Goal: Navigation & Orientation: Find specific page/section

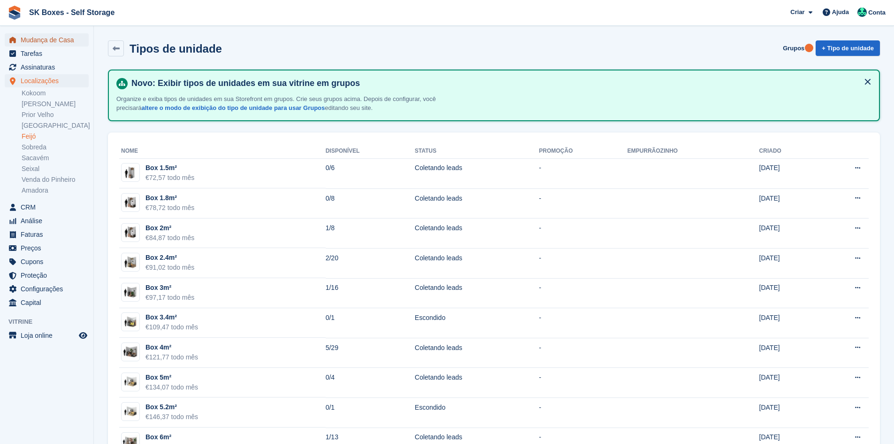
click at [46, 38] on span "Mudança de Casa" at bounding box center [49, 39] width 56 height 13
